Goal: Communication & Community: Answer question/provide support

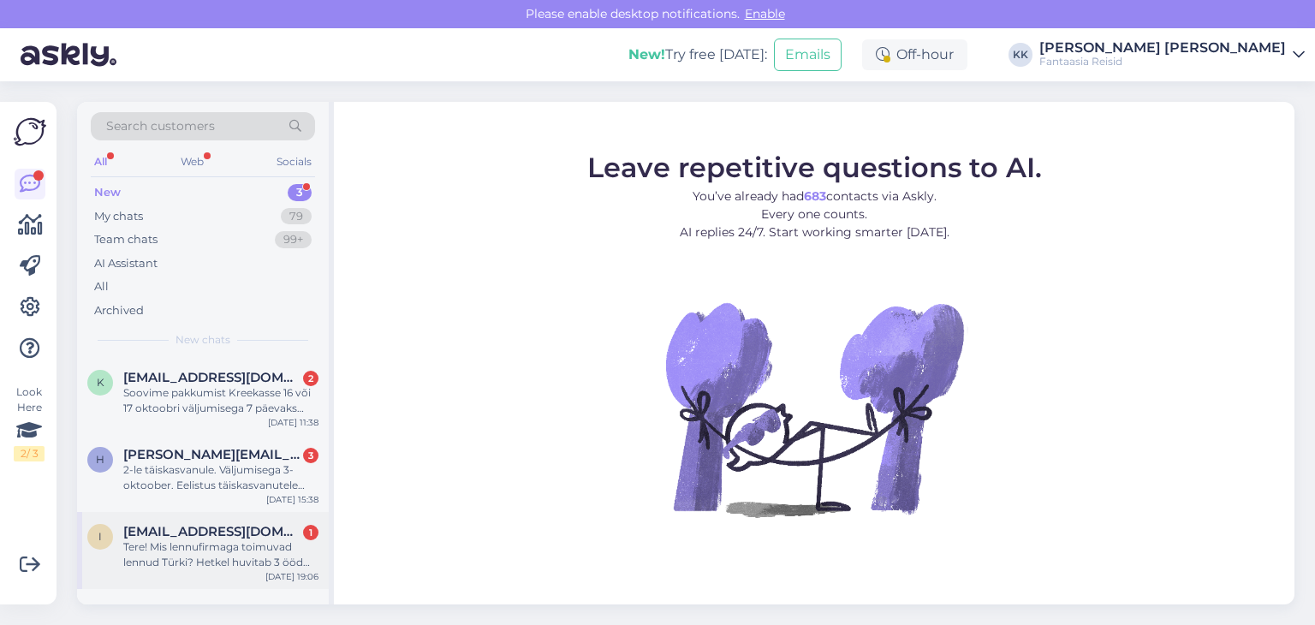
click at [194, 540] on div "Tere! Mis lennufirmaga toimuvad lennud Türki? Hetkel huvitab 3 ööd väljumisega …" at bounding box center [220, 555] width 195 height 31
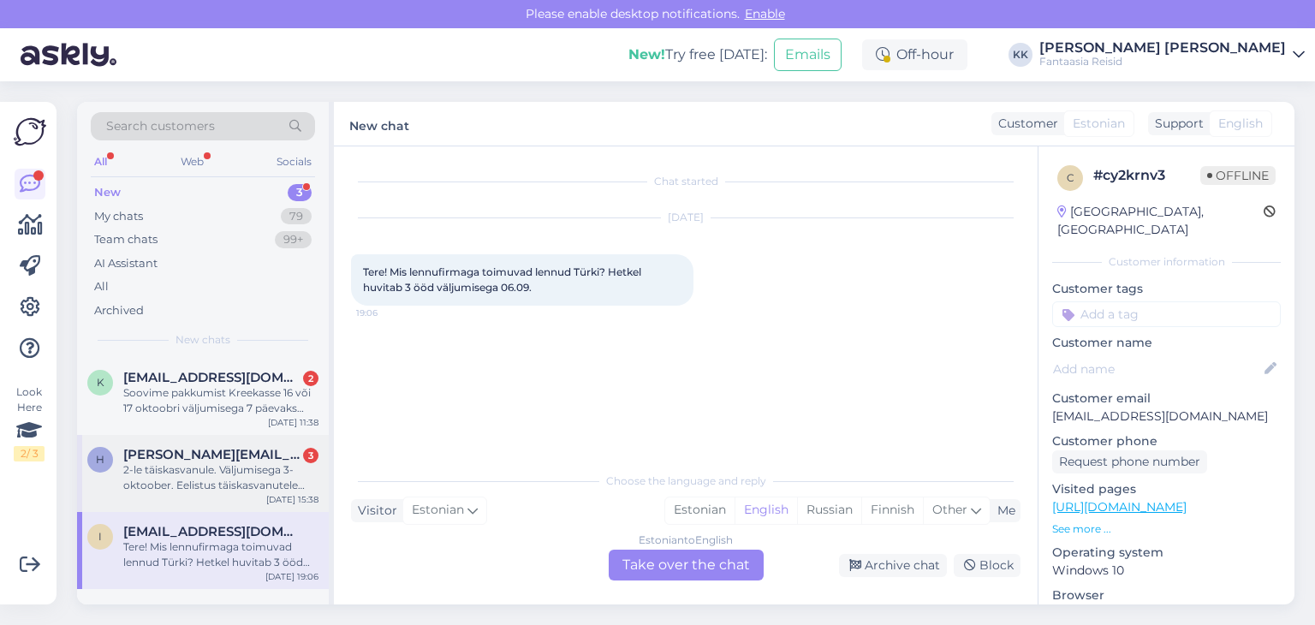
click at [219, 474] on div "2-le täiskasvanule. Väljumisega 3-oktoober. Eelistus täiskasvanutele [PERSON_NA…" at bounding box center [220, 477] width 195 height 31
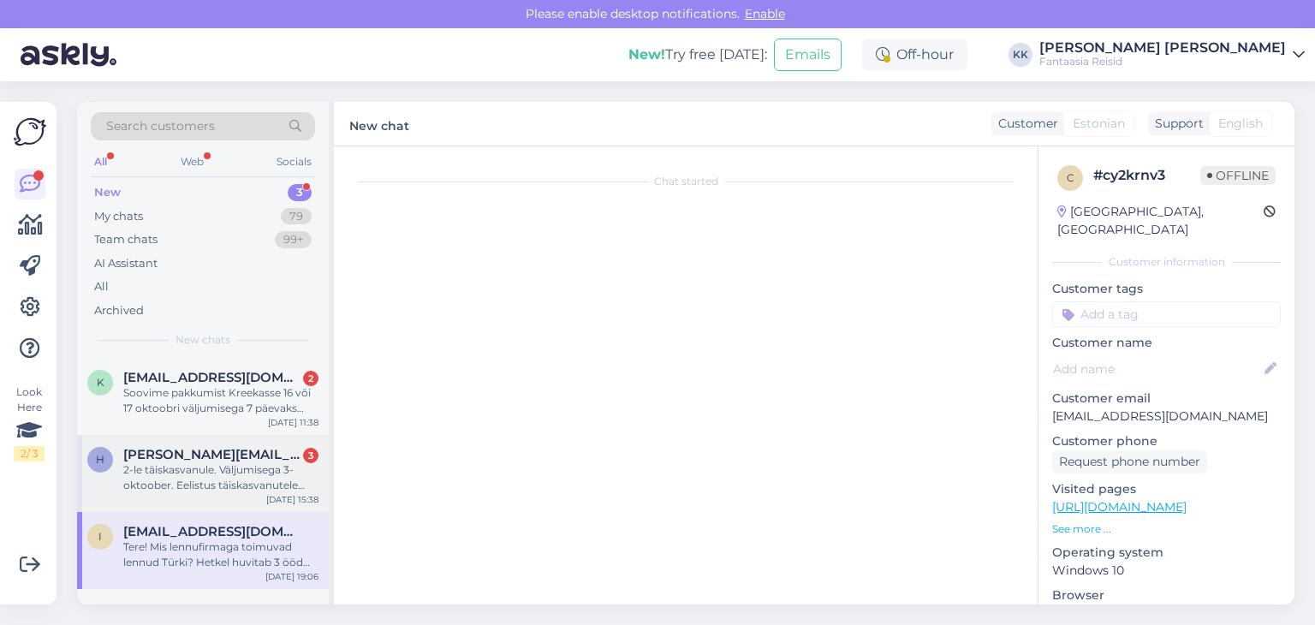
scroll to position [24, 0]
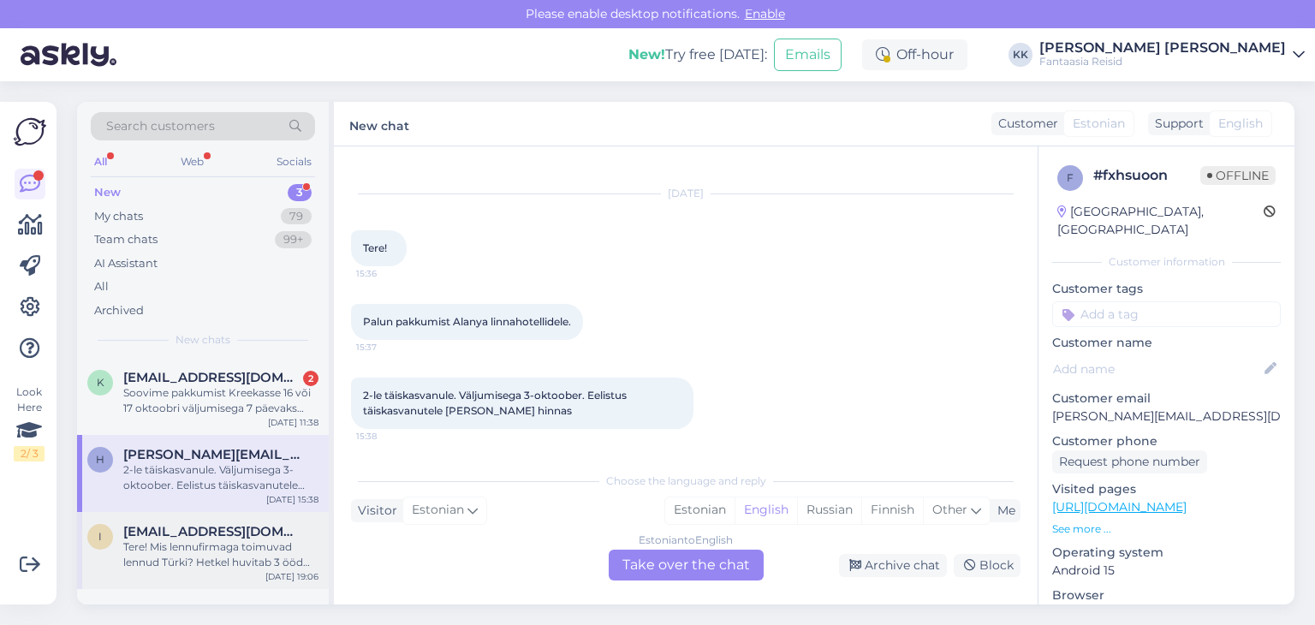
click at [226, 551] on div "Tere! Mis lennufirmaga toimuvad lennud Türki? Hetkel huvitab 3 ööd väljumisega …" at bounding box center [220, 555] width 195 height 31
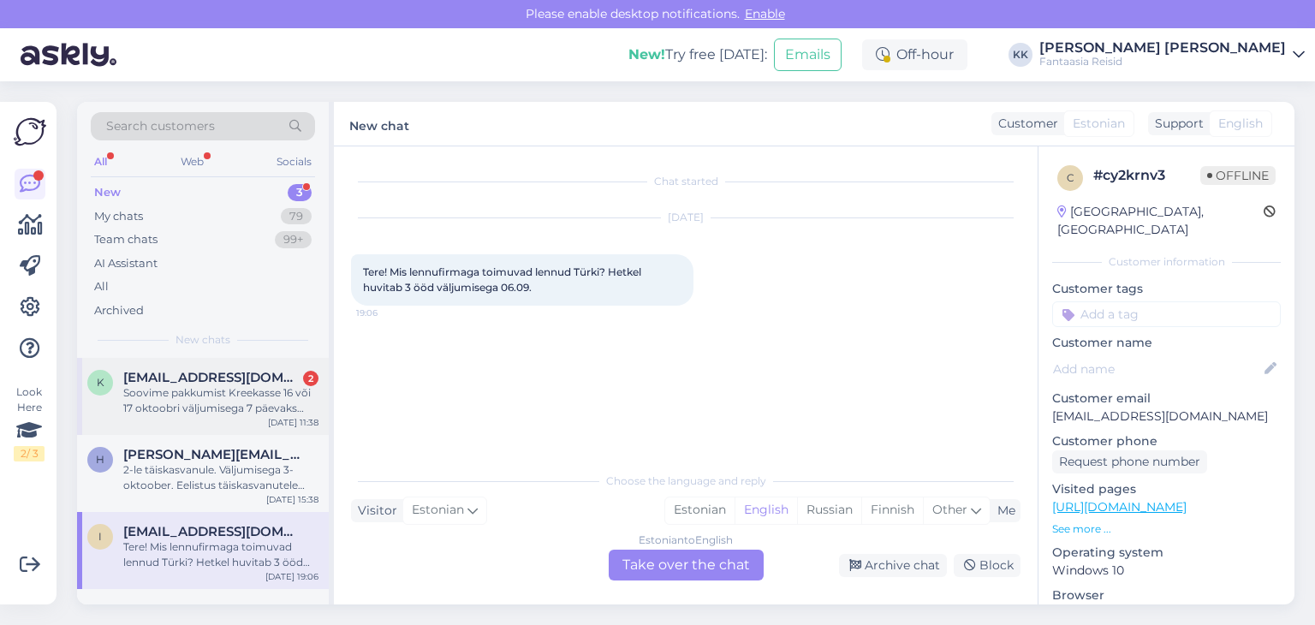
click at [208, 387] on div "Soovime pakkumist Kreekasse 16 või 17 oktoobri väljumisega 7 päevaks Kreekasse.…" at bounding box center [220, 400] width 195 height 31
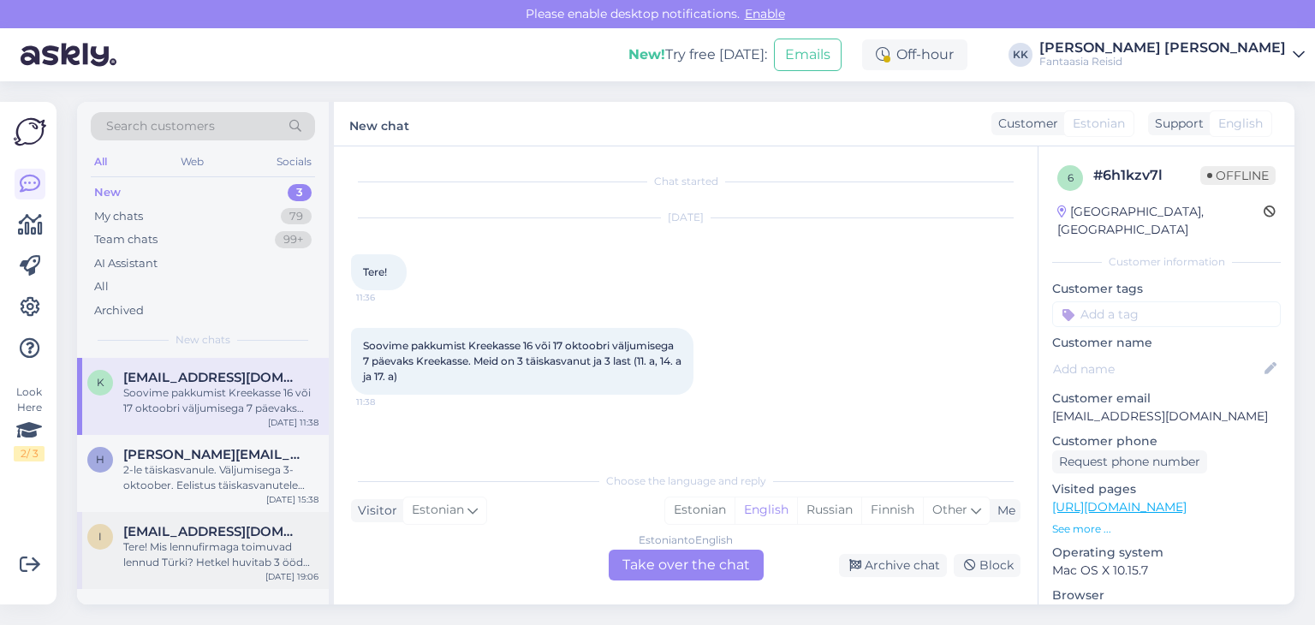
click at [209, 552] on div "Tere! Mis lennufirmaga toimuvad lennud Türki? Hetkel huvitab 3 ööd väljumisega …" at bounding box center [220, 555] width 195 height 31
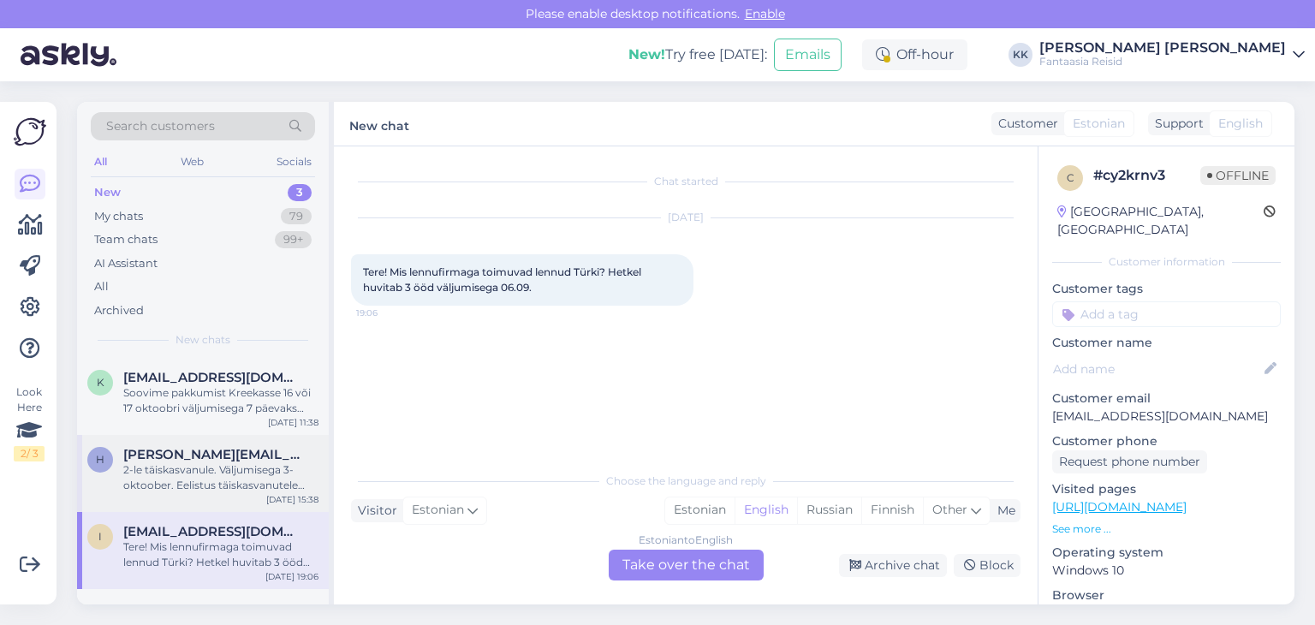
click at [224, 478] on div "2-le täiskasvanule. Väljumisega 3-oktoober. Eelistus täiskasvanutele [PERSON_NA…" at bounding box center [220, 477] width 195 height 31
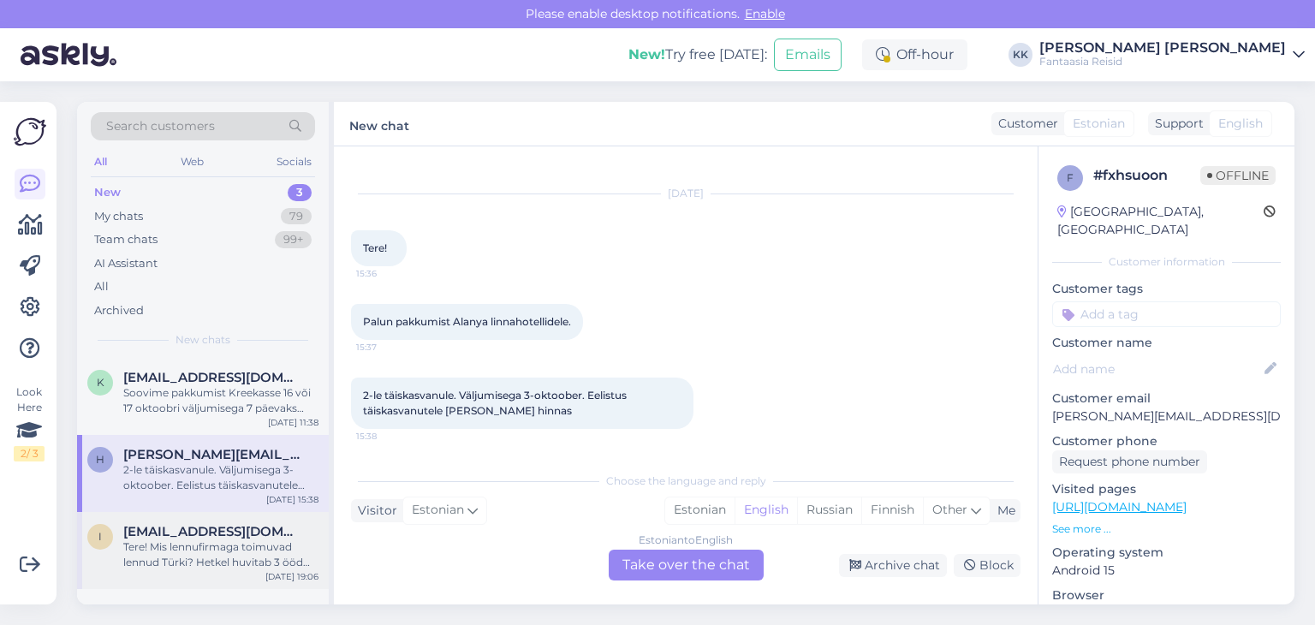
click at [246, 546] on div "Tere! Mis lennufirmaga toimuvad lennud Türki? Hetkel huvitab 3 ööd väljumisega …" at bounding box center [220, 555] width 195 height 31
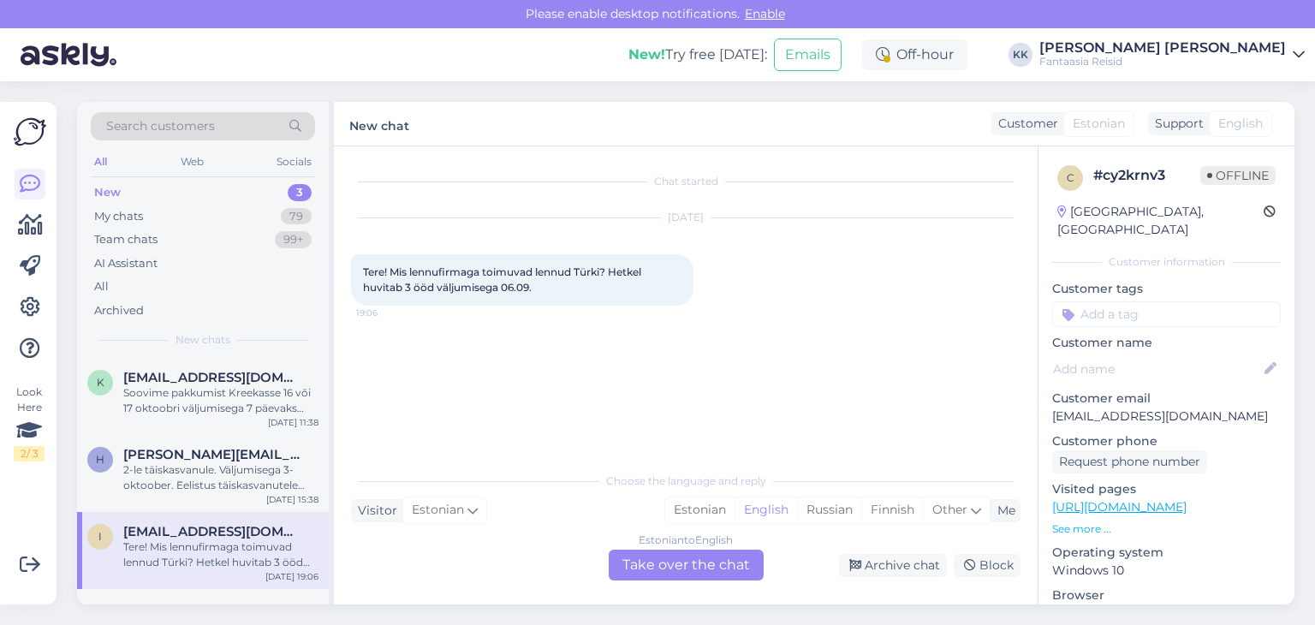
scroll to position [0, 0]
click at [654, 573] on div "Estonian to English Take over the chat" at bounding box center [686, 565] width 155 height 31
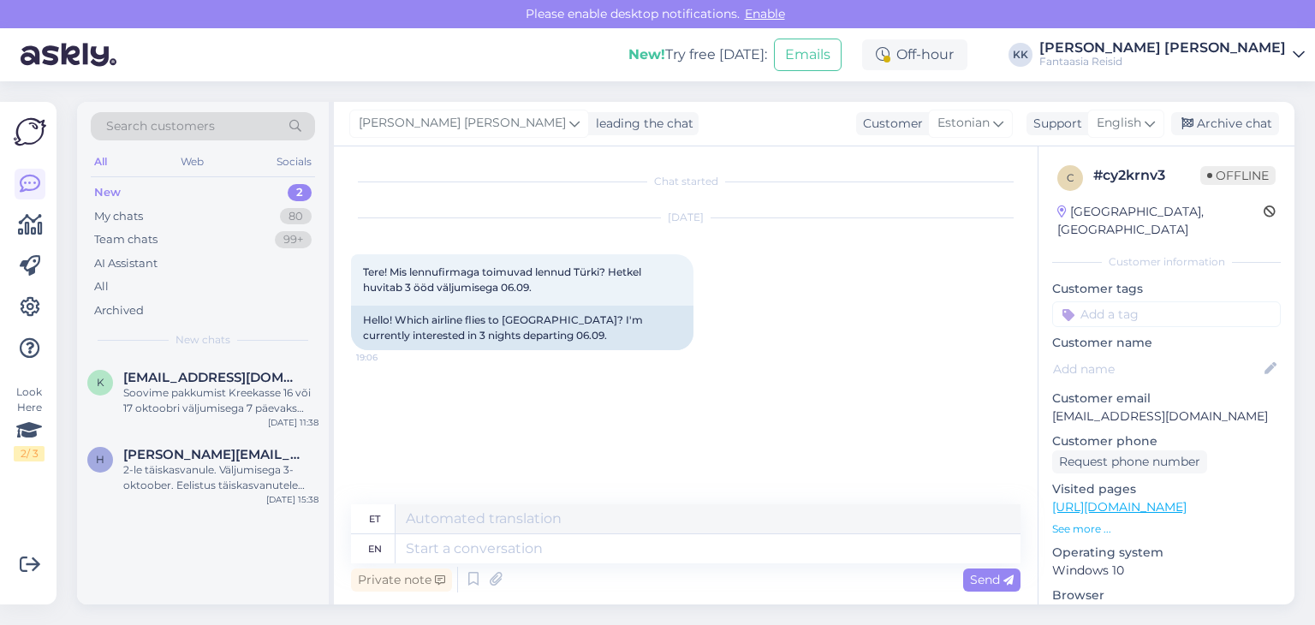
click at [405, 583] on div "Private note" at bounding box center [401, 580] width 101 height 23
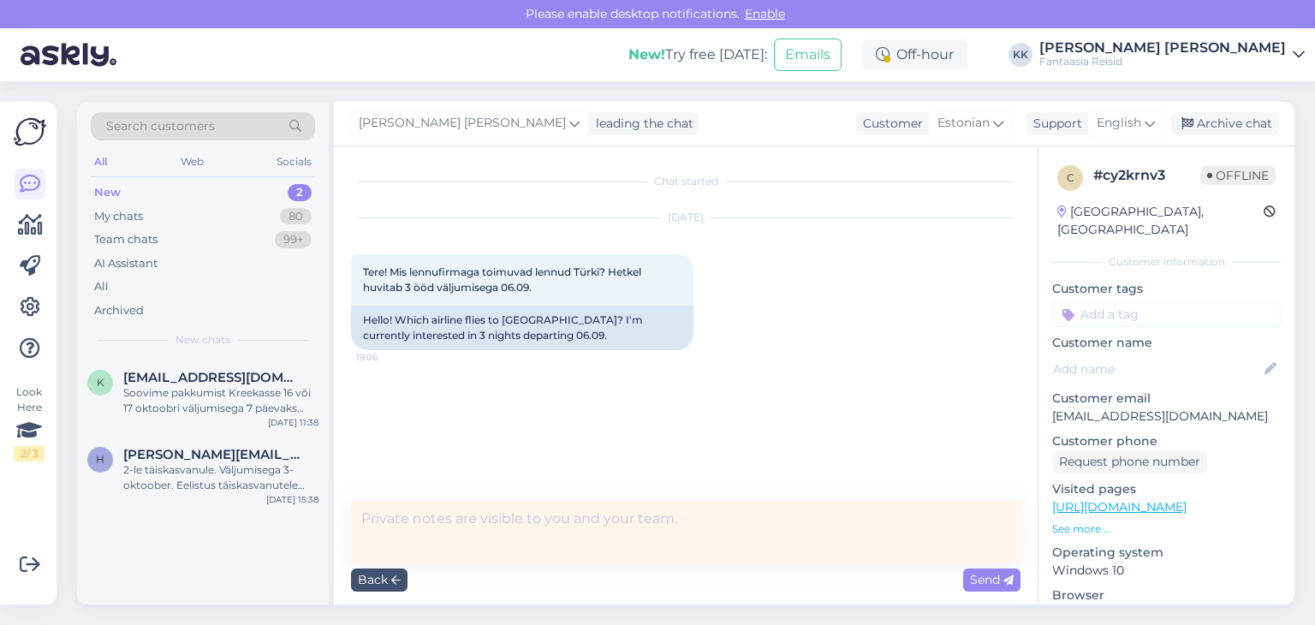
click at [397, 528] on textarea at bounding box center [686, 532] width 670 height 63
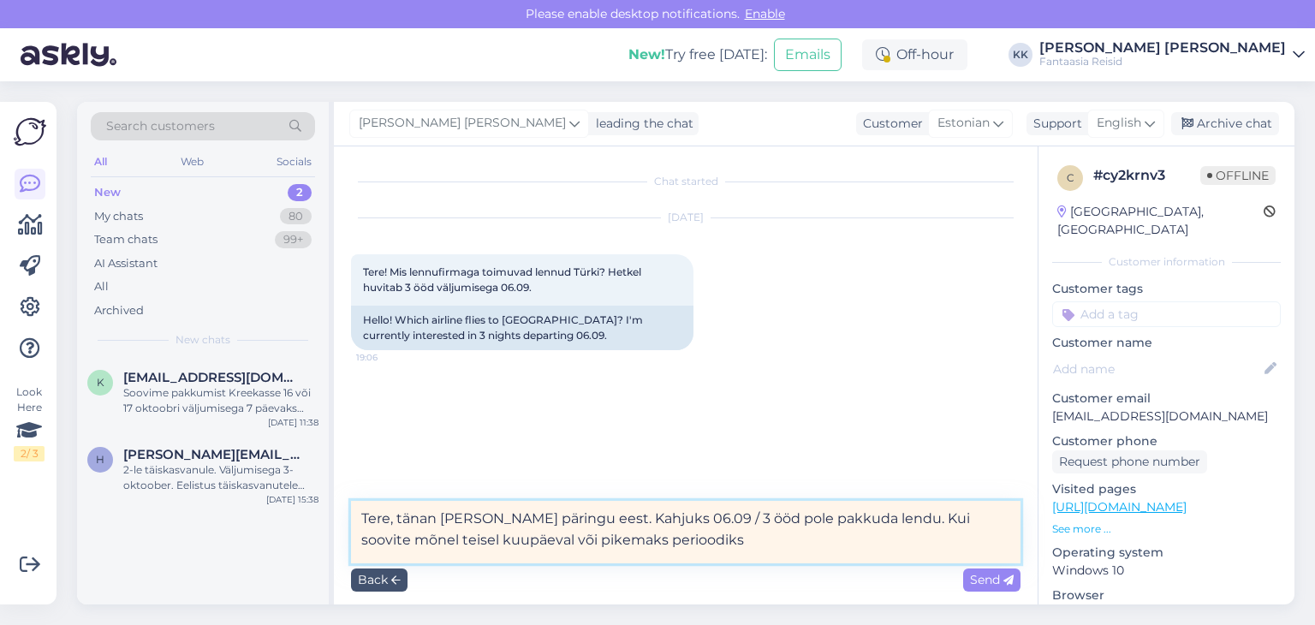
click at [859, 522] on textarea "Tere, tänan [PERSON_NAME] päringu eest. Kahjuks 06.09 / 3 ööd pole pakkuda lend…" at bounding box center [686, 532] width 670 height 63
drag, startPoint x: 764, startPoint y: 543, endPoint x: 575, endPoint y: 534, distance: 189.5
click at [575, 534] on textarea "Tere, tänan [PERSON_NAME] päringu eest. Kahjuks 06.09 / 3 ööd pole pakkuda lend…" at bounding box center [686, 532] width 670 height 63
click at [673, 516] on textarea "Tere, tänan [PERSON_NAME] päringu eest. Kahjuks 06.09 / 3 ööd pole pakkuda lend…" at bounding box center [686, 532] width 670 height 63
click at [755, 540] on textarea "Tere, tänan [PERSON_NAME] päringu eest. Kahjuks 06.09 3 ööd pole pakkuda lendu,…" at bounding box center [686, 532] width 670 height 63
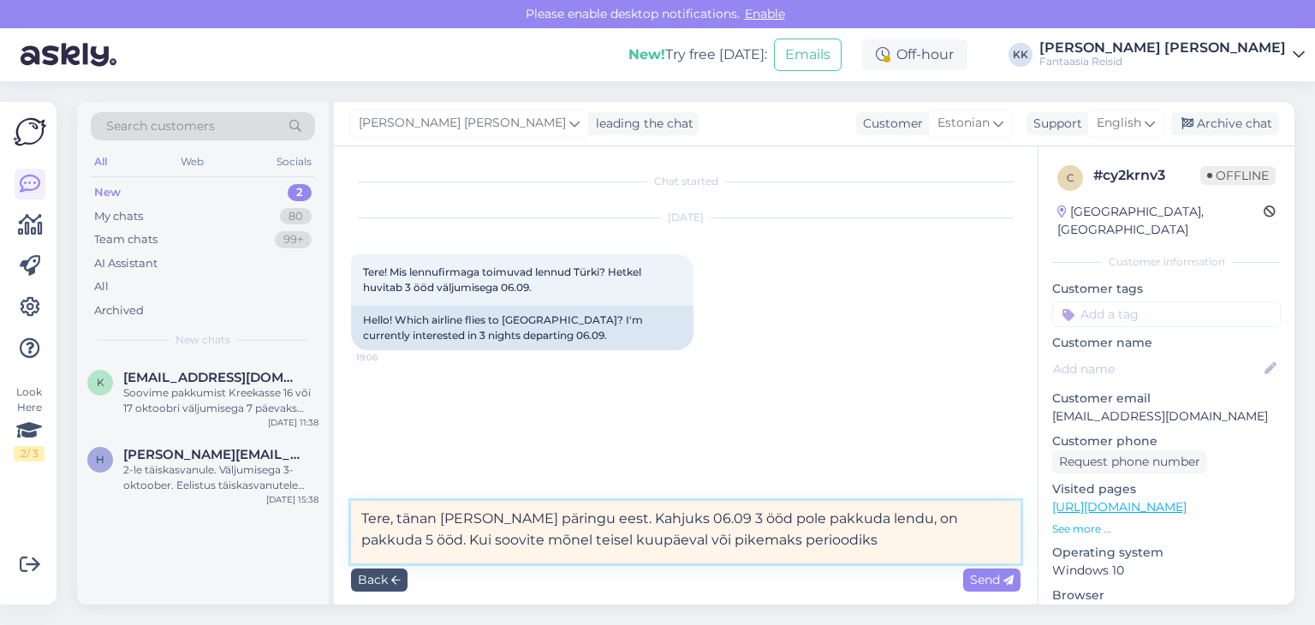
drag, startPoint x: 706, startPoint y: 537, endPoint x: 582, endPoint y: 540, distance: 123.4
click at [582, 540] on textarea "Tere, tänan [PERSON_NAME] päringu eest. Kahjuks 06.09 3 ööd pole pakkuda lendu,…" at bounding box center [686, 532] width 670 height 63
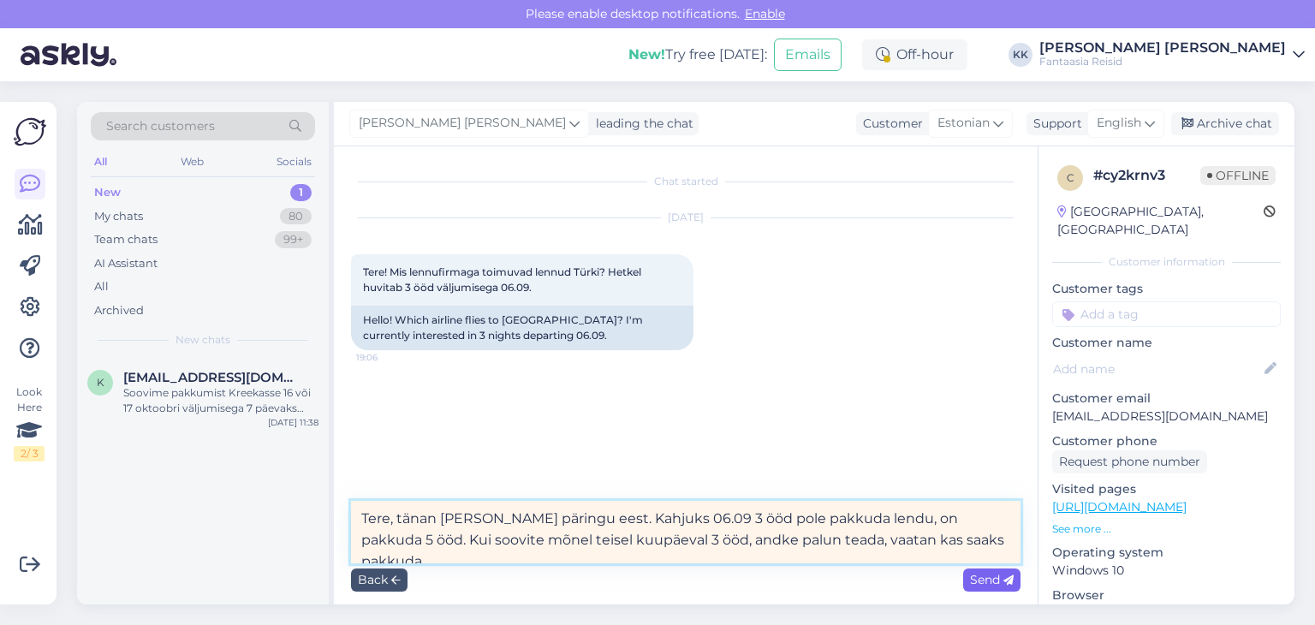
type textarea "Tere, tänan [PERSON_NAME] päringu eest. Kahjuks 06.09 3 ööd pole pakkuda lendu,…"
click at [988, 578] on span "Send" at bounding box center [992, 579] width 44 height 15
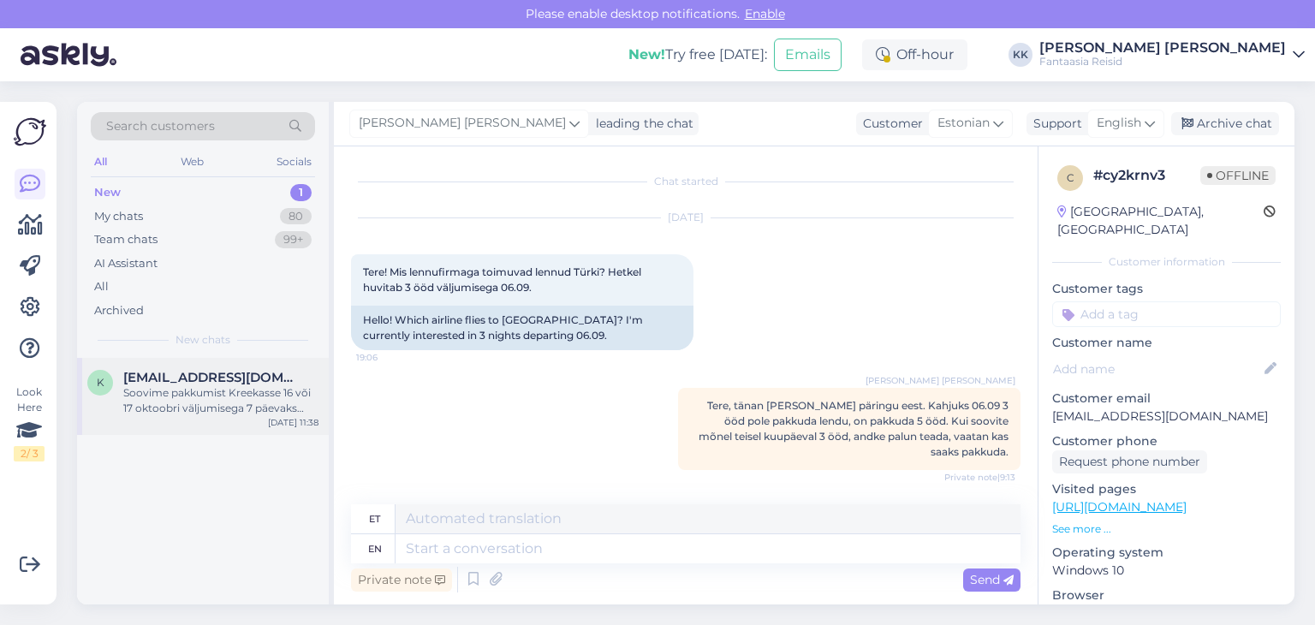
click at [193, 396] on div "Soovime pakkumist Kreekasse 16 või 17 oktoobri väljumisega 7 päevaks Kreekasse.…" at bounding box center [220, 400] width 195 height 31
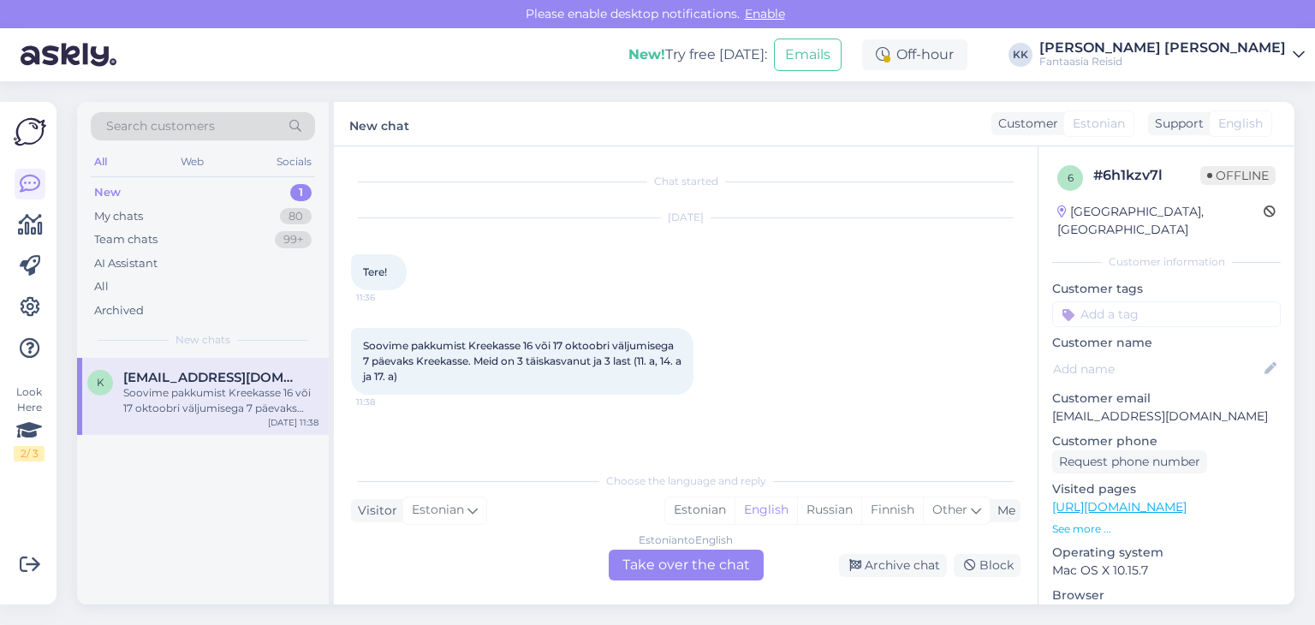
click at [702, 570] on div "Estonian to English Take over the chat" at bounding box center [686, 565] width 155 height 31
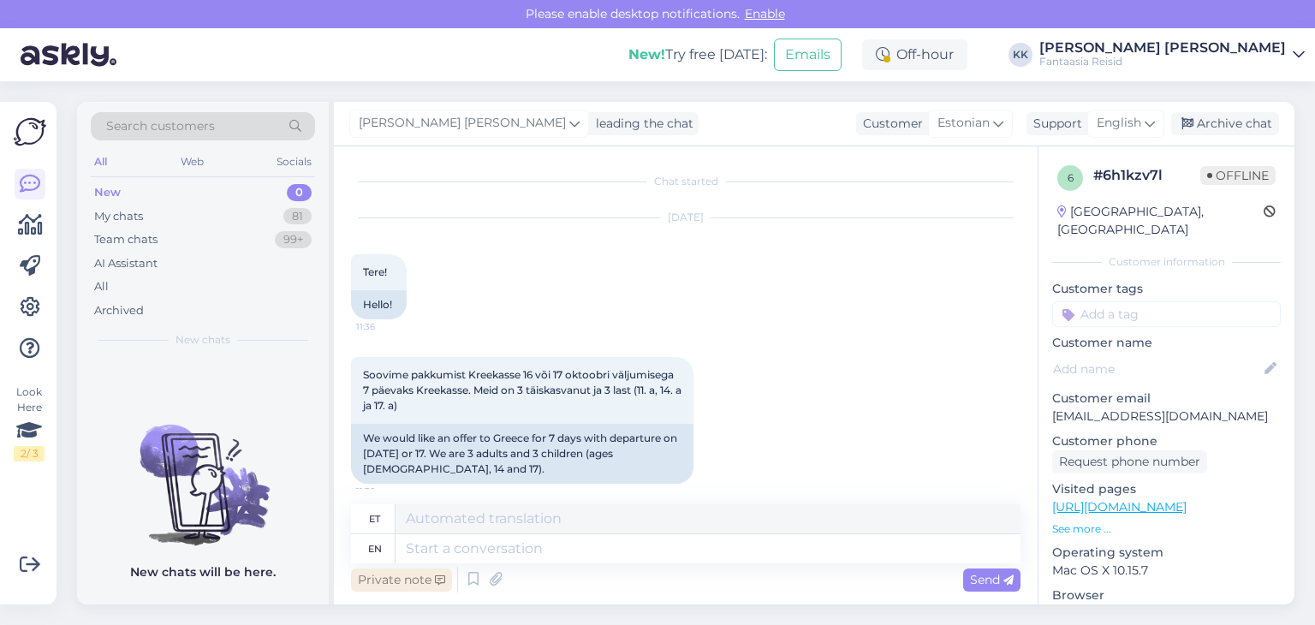
click at [401, 582] on div "Private note" at bounding box center [401, 580] width 101 height 23
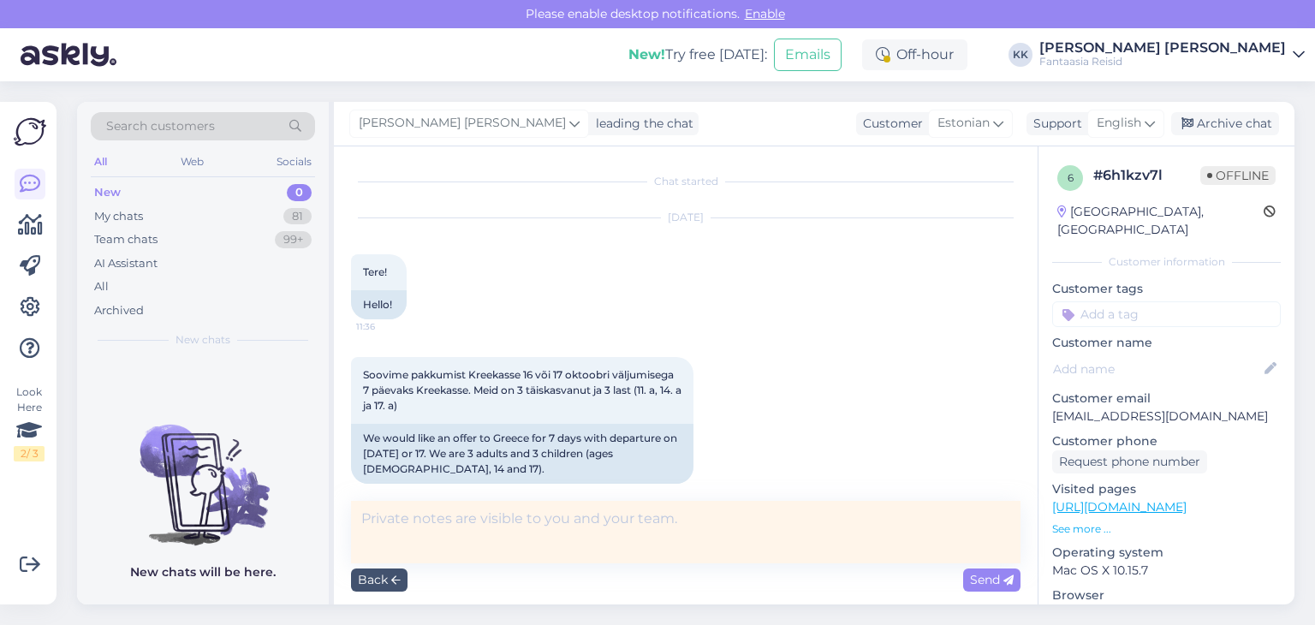
click at [391, 528] on textarea at bounding box center [686, 532] width 670 height 63
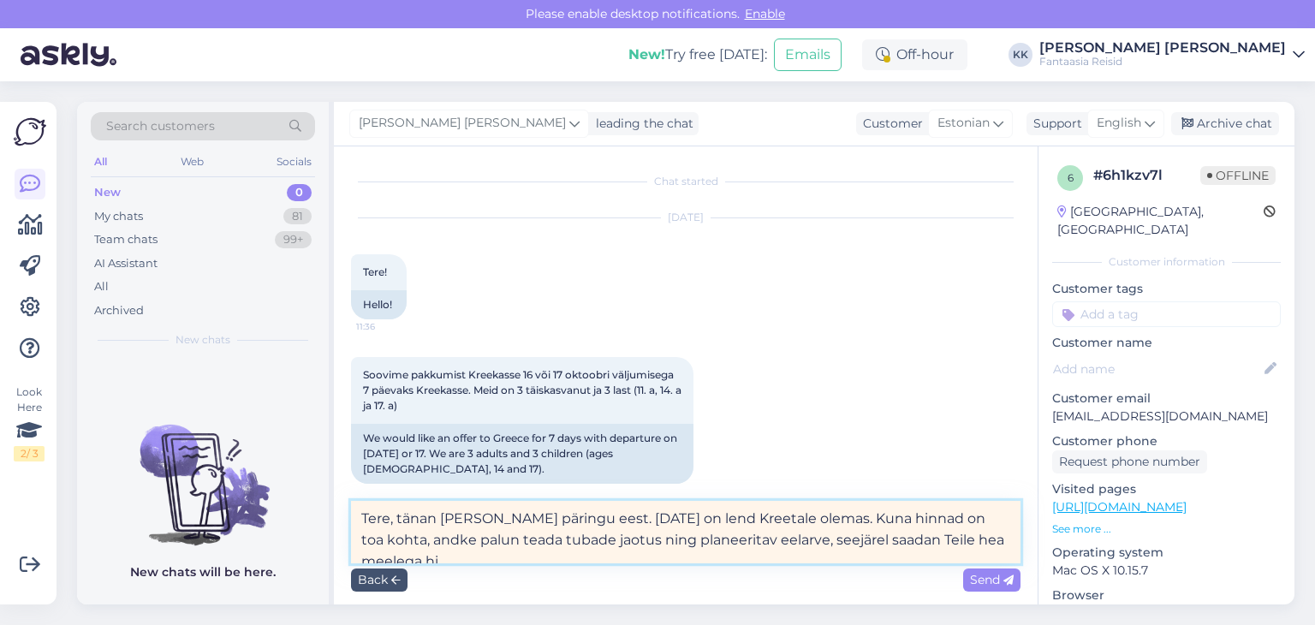
scroll to position [6, 0]
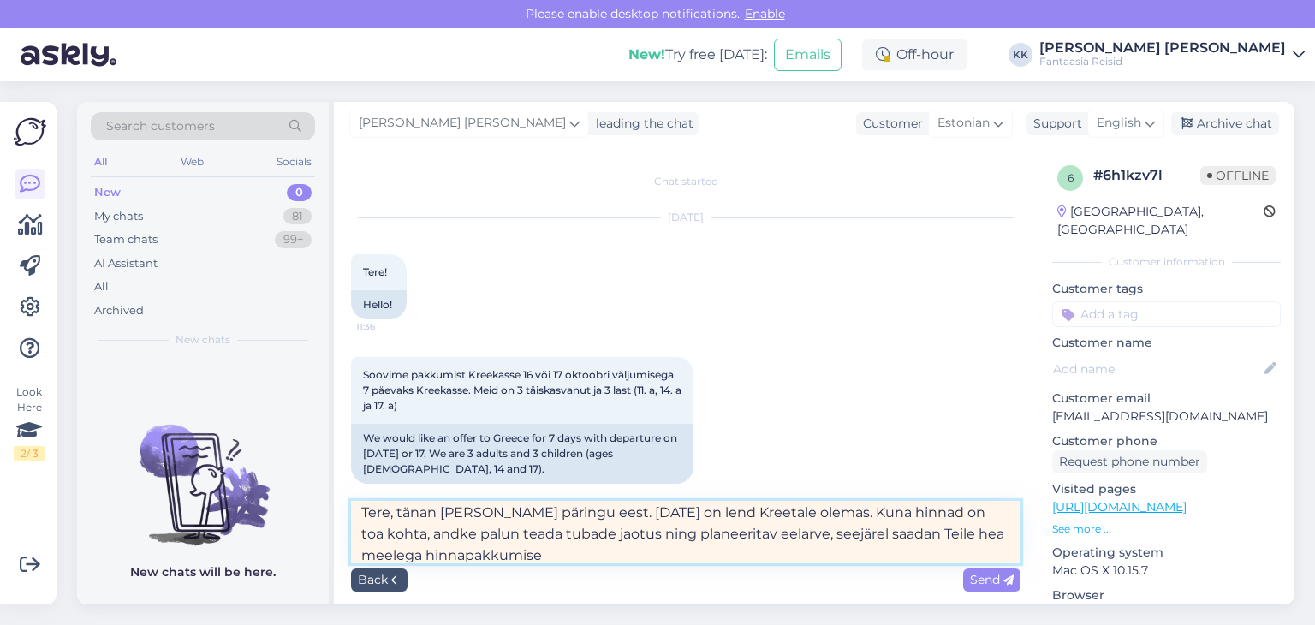
type textarea "Tere, tänan [PERSON_NAME] päringu eest. [DATE] on lend Kreetale olemas. Kuna hi…"
